Goal: Information Seeking & Learning: Understand process/instructions

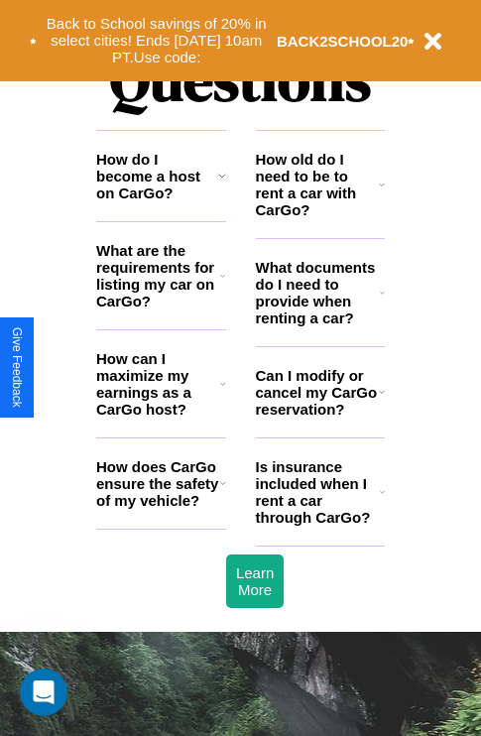
scroll to position [2403, 0]
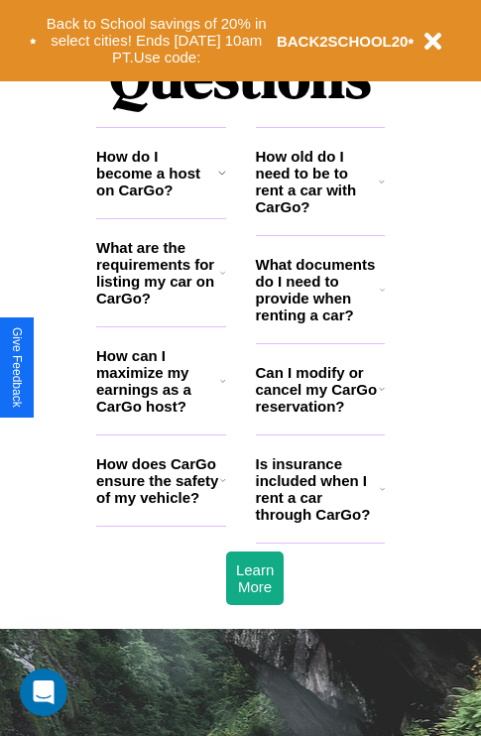
click at [319, 321] on h3 "What documents do I need to provide when renting a car?" at bounding box center [318, 289] width 125 height 67
click at [382, 298] on icon at bounding box center [382, 290] width 5 height 16
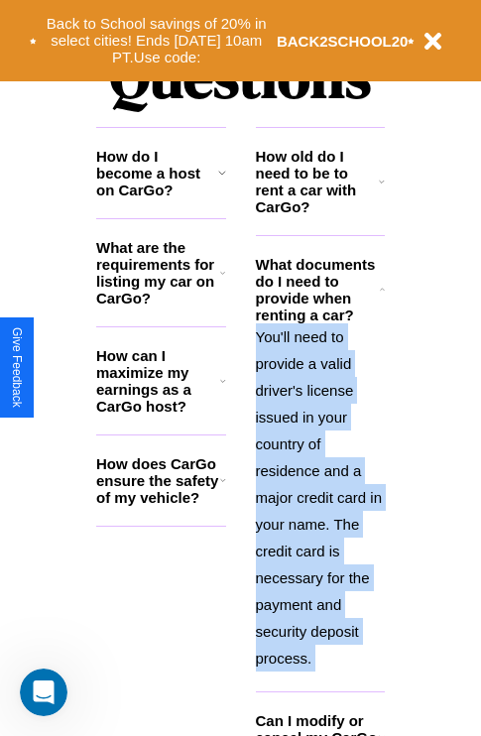
scroll to position [2545, 0]
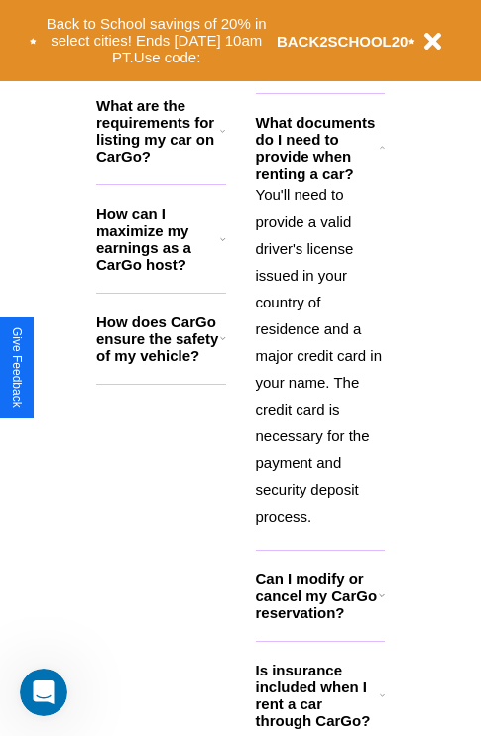
click at [382, 703] on icon at bounding box center [382, 695] width 5 height 16
click at [319, 353] on p "You'll need to provide a valid driver's license issued in your country of resid…" at bounding box center [321, 355] width 130 height 348
click at [382, 695] on polyline at bounding box center [382, 694] width 4 height 2
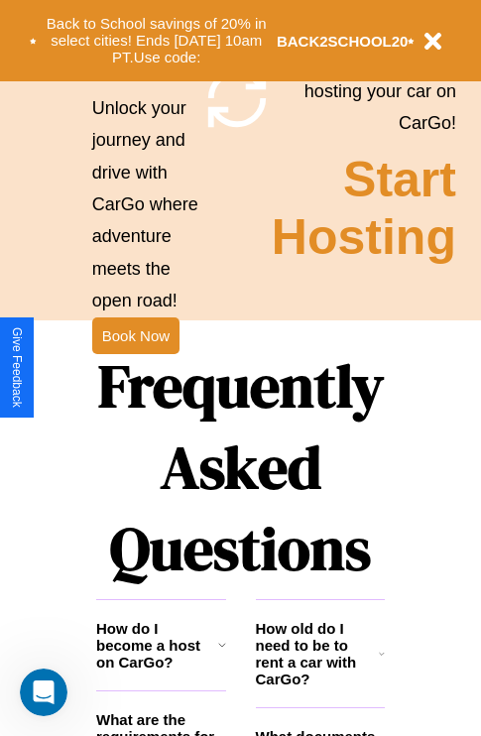
click at [135, 368] on h1 "Frequently Asked Questions" at bounding box center [240, 467] width 289 height 264
